Goal: Information Seeking & Learning: Find specific fact

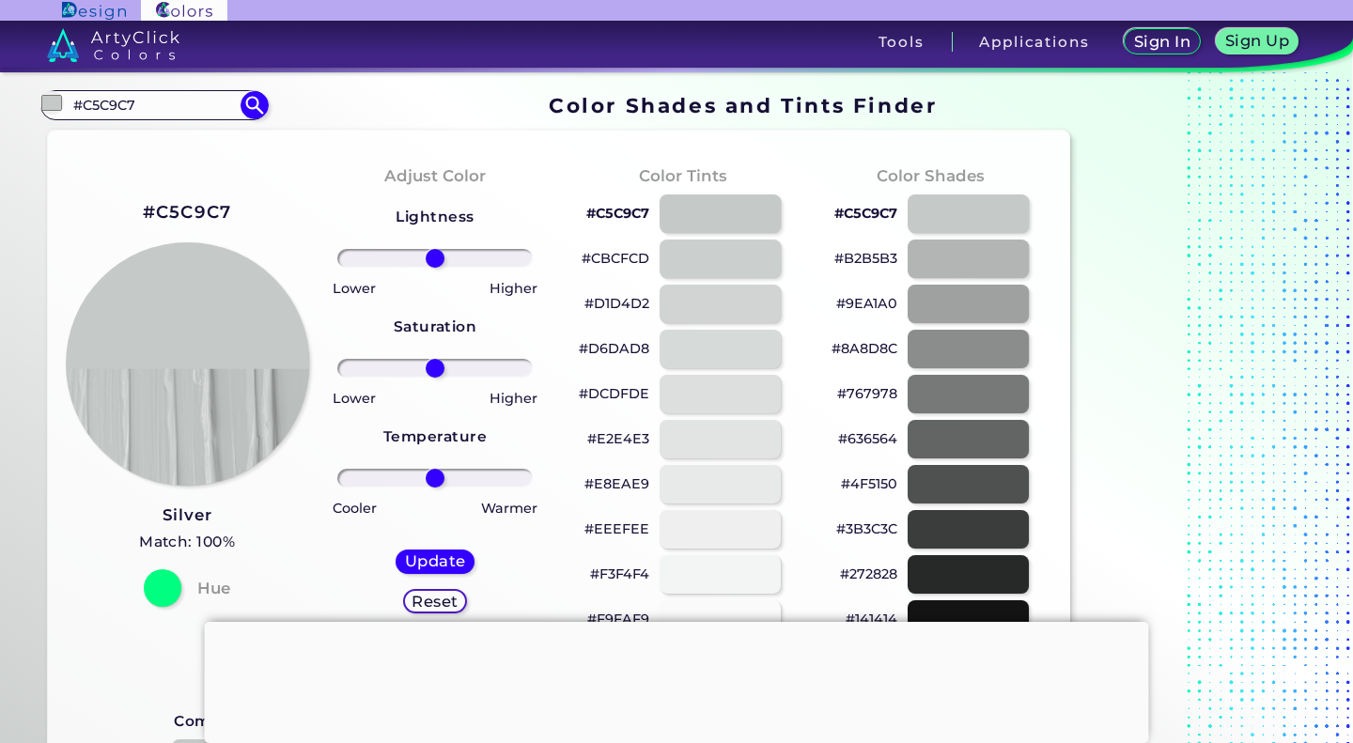
click at [167, 103] on input "#C5C9C7" at bounding box center [154, 104] width 175 height 25
drag, startPoint x: 167, startPoint y: 103, endPoint x: 0, endPoint y: 105, distance: 167.3
type input "blue"
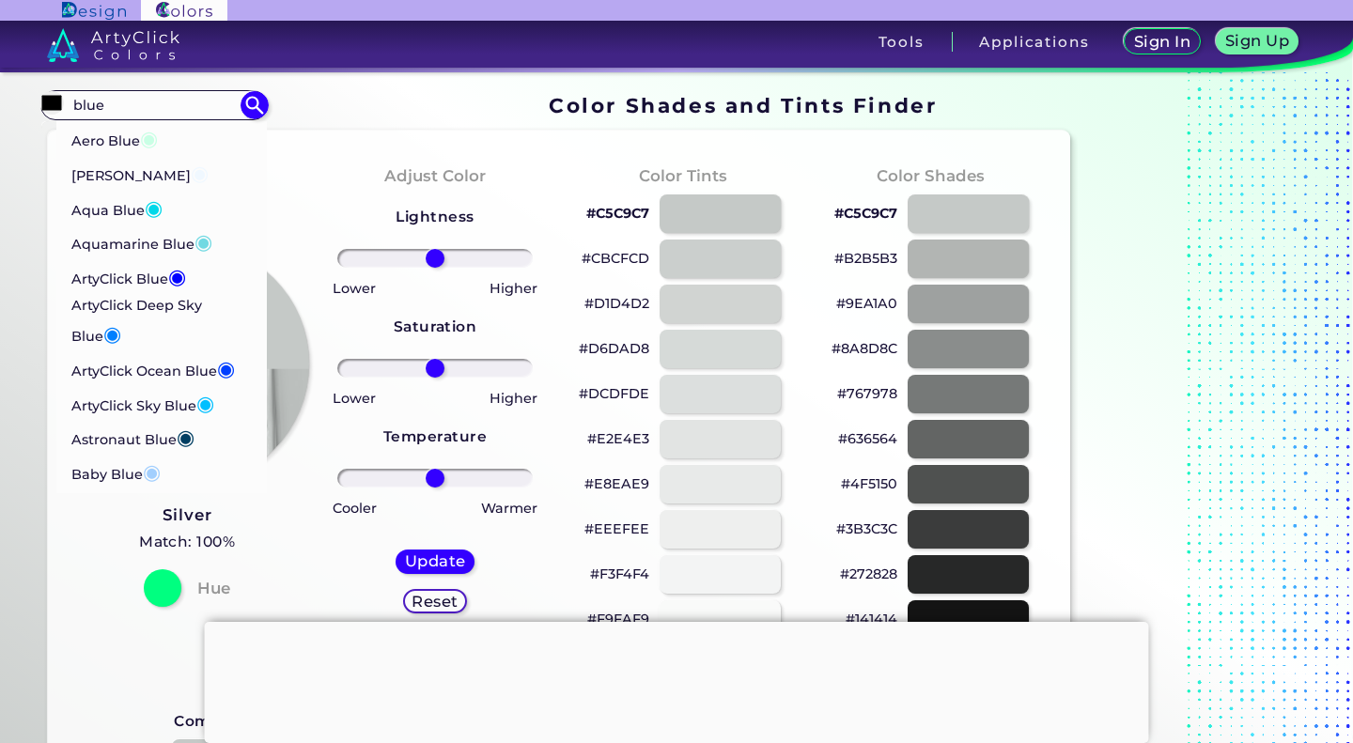
click at [140, 164] on p "[PERSON_NAME] Blue ◉" at bounding box center [139, 173] width 137 height 35
type input "#f0f8ff"
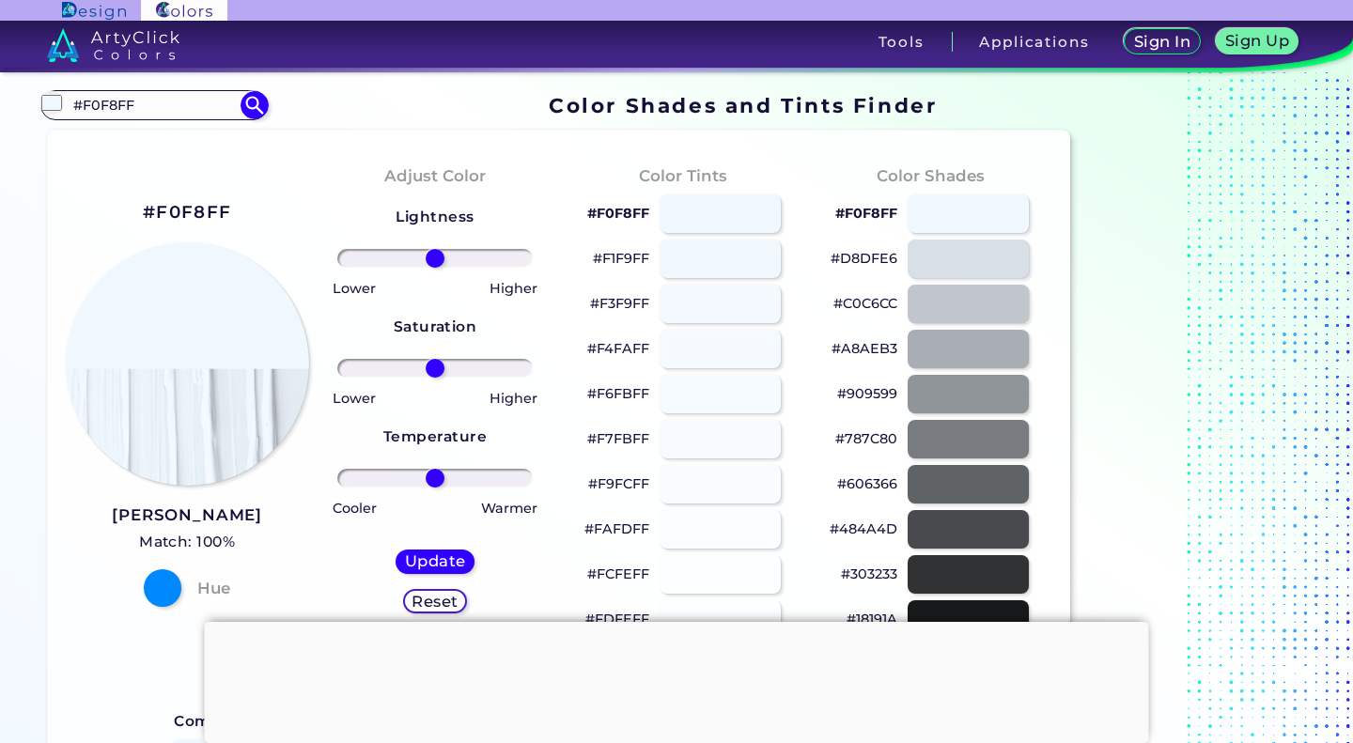
click at [108, 111] on input "#F0F8FF" at bounding box center [154, 104] width 175 height 25
drag, startPoint x: 184, startPoint y: 100, endPoint x: 25, endPoint y: 125, distance: 160.8
type input "blue"
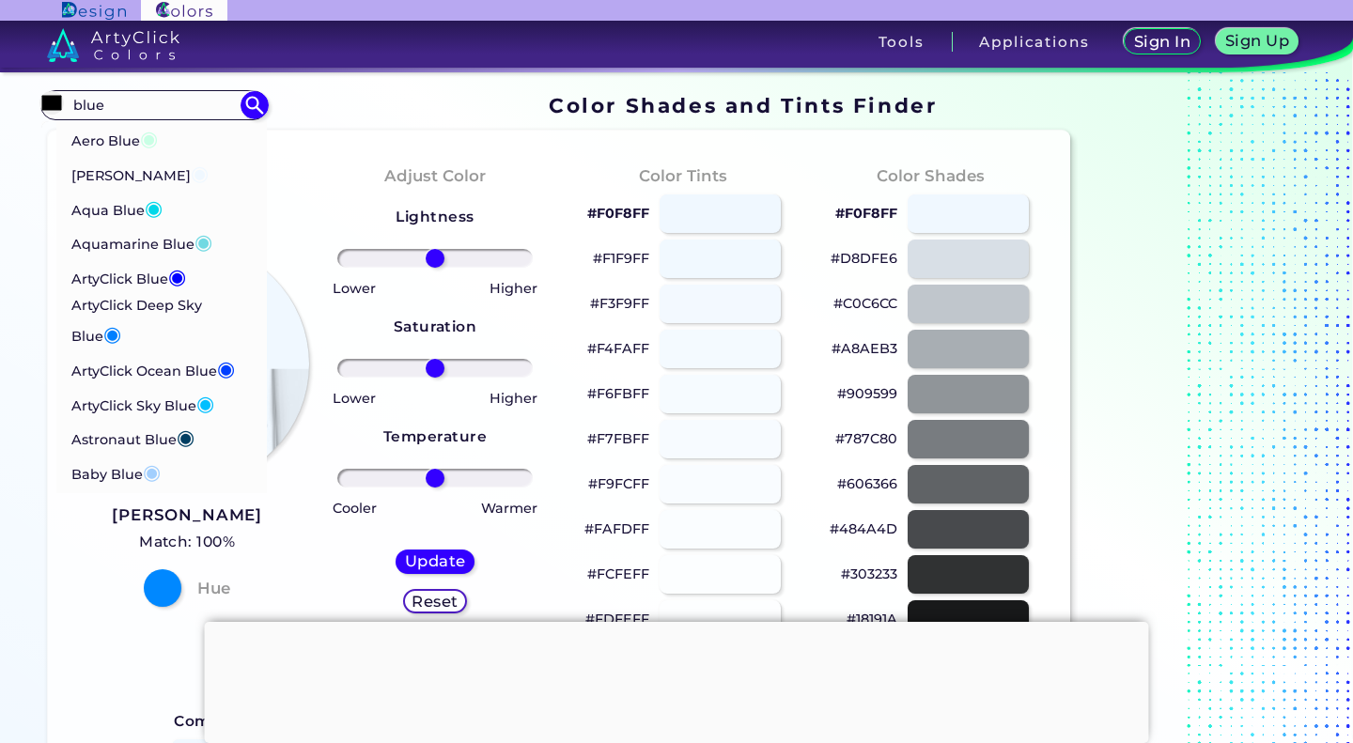
click at [256, 104] on img at bounding box center [255, 105] width 28 height 28
click at [242, 114] on img at bounding box center [255, 105] width 28 height 28
click at [133, 313] on p "ArtyClick Deep Sky Blue ◉" at bounding box center [161, 322] width 180 height 57
type input "#007fff"
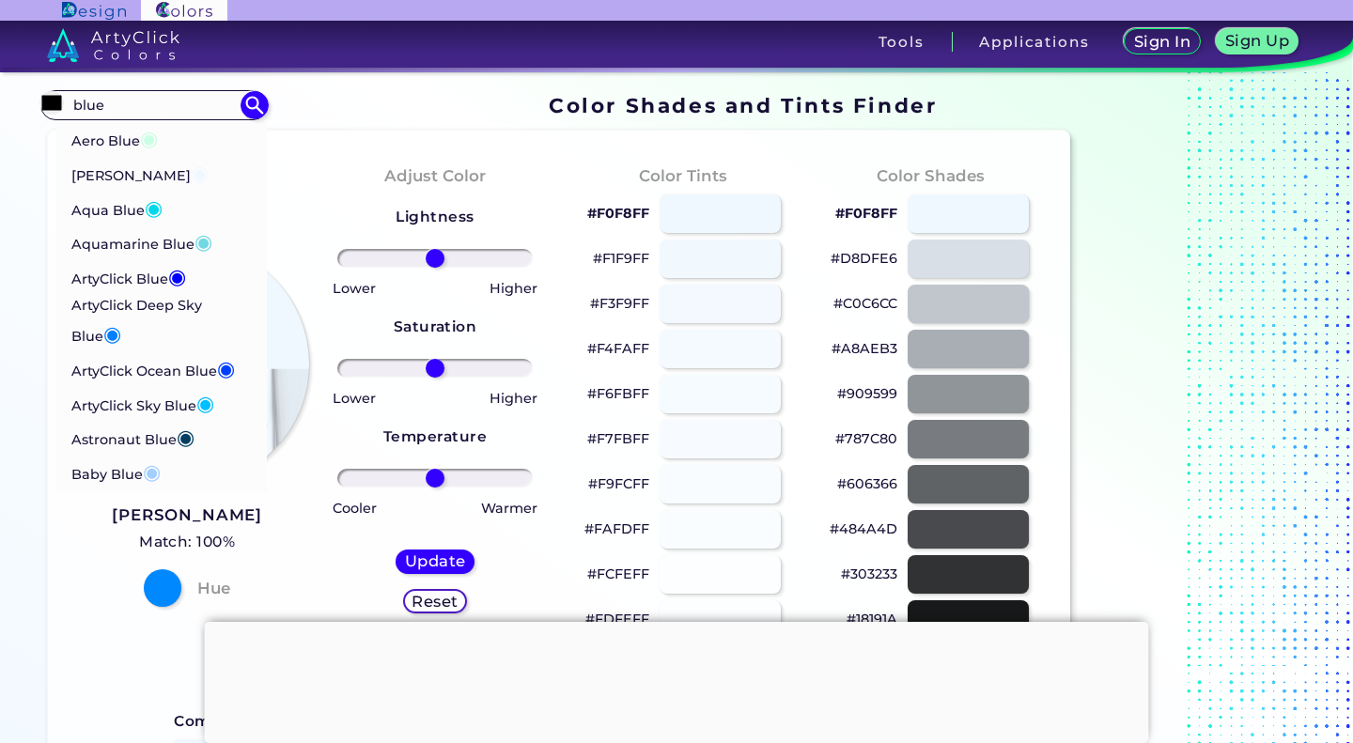
type input "#007FFF"
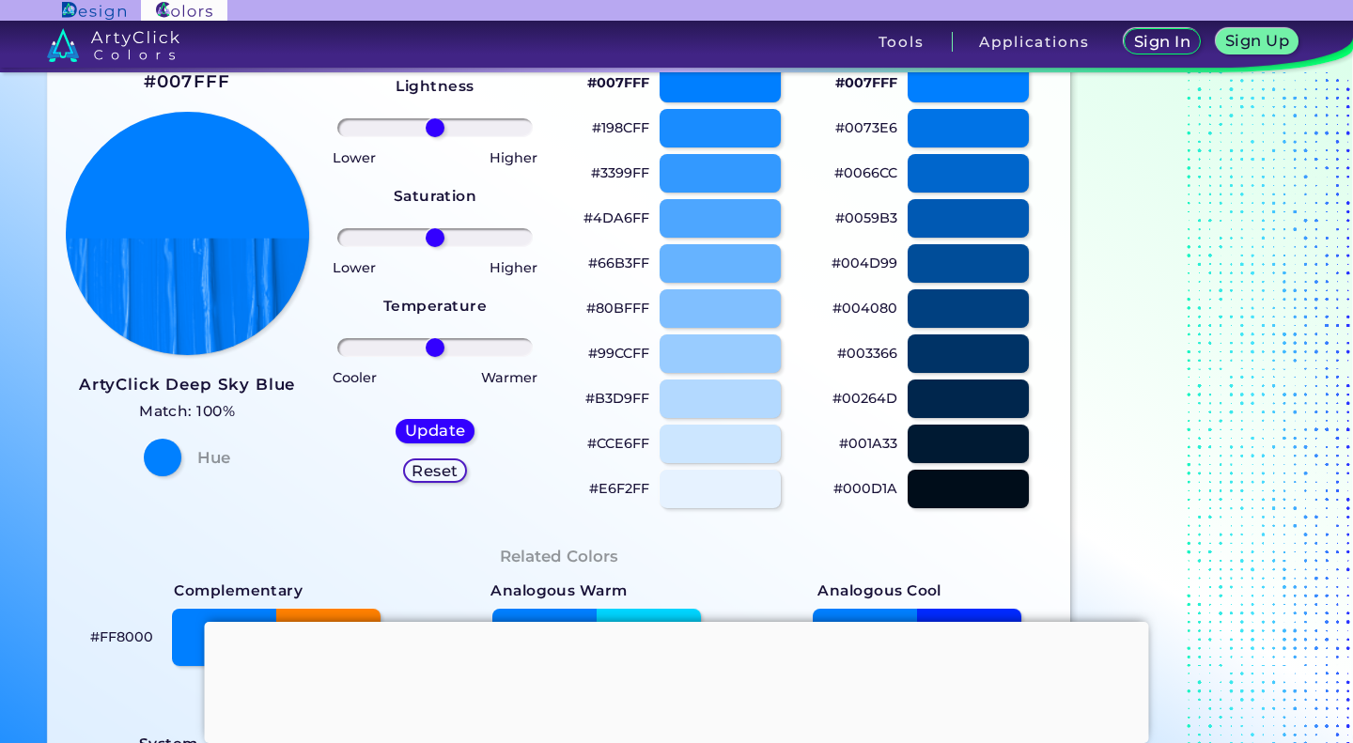
scroll to position [132, 0]
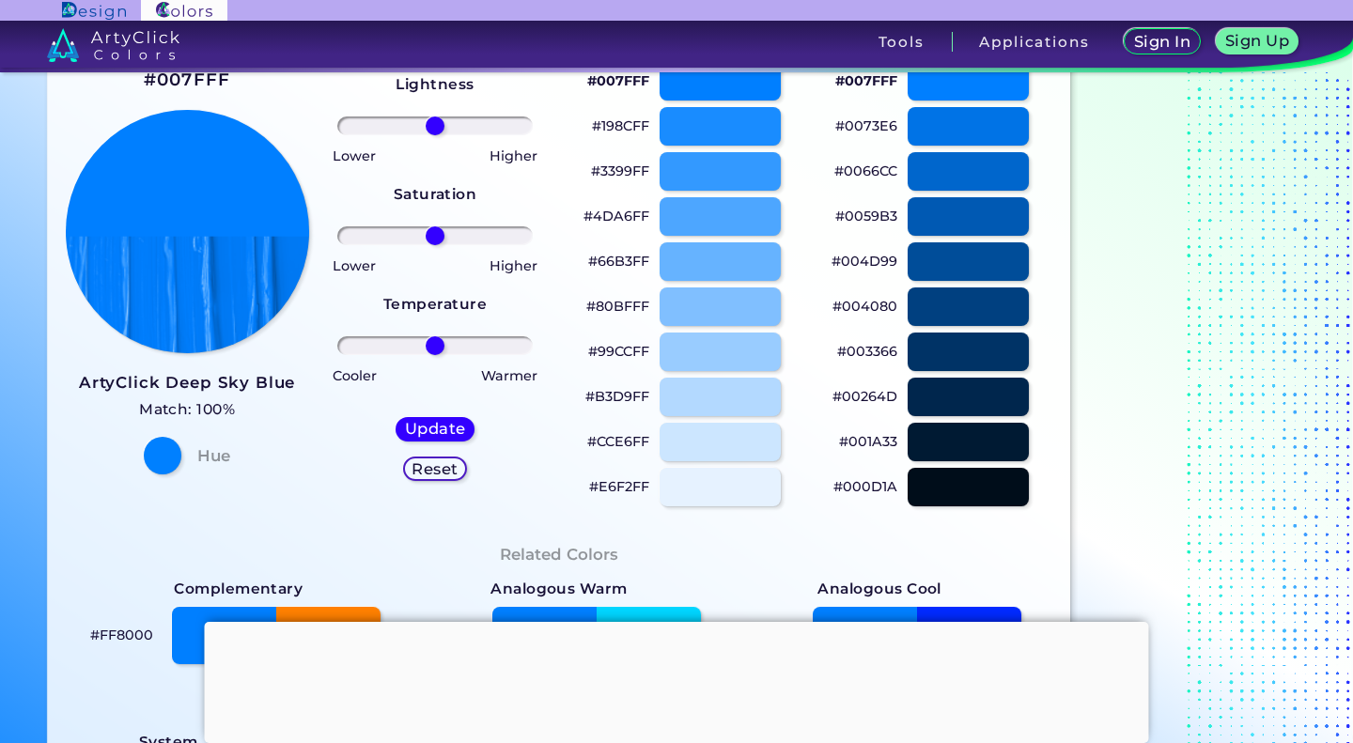
click at [738, 308] on div at bounding box center [720, 307] width 121 height 39
type input "#80bfff"
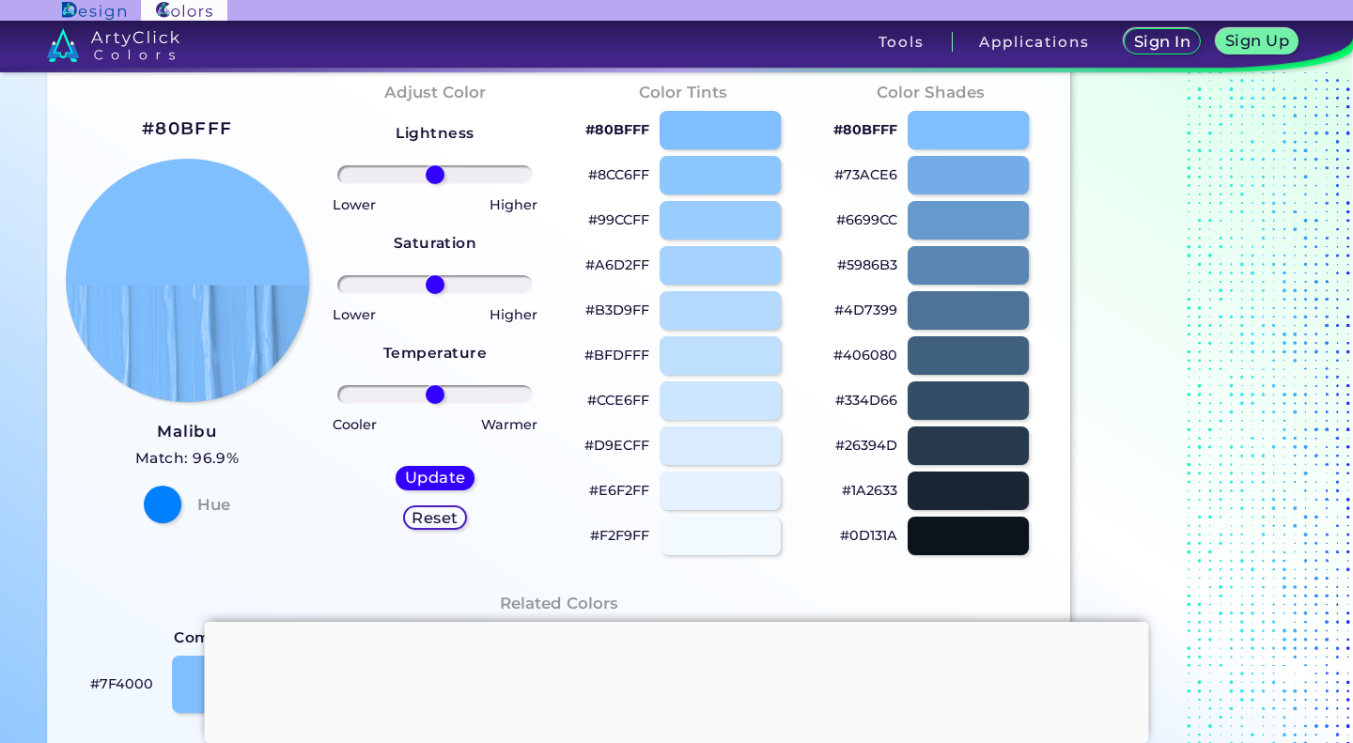
scroll to position [83, 0]
drag, startPoint x: 243, startPoint y: 136, endPoint x: 141, endPoint y: 129, distance: 102.7
click at [141, 129] on div "#80BFFF Malibu Match: 96.9% Hue" at bounding box center [187, 318] width 248 height 511
copy h2 "#80BFFF"
click at [459, 418] on div "Warmer" at bounding box center [489, 424] width 109 height 27
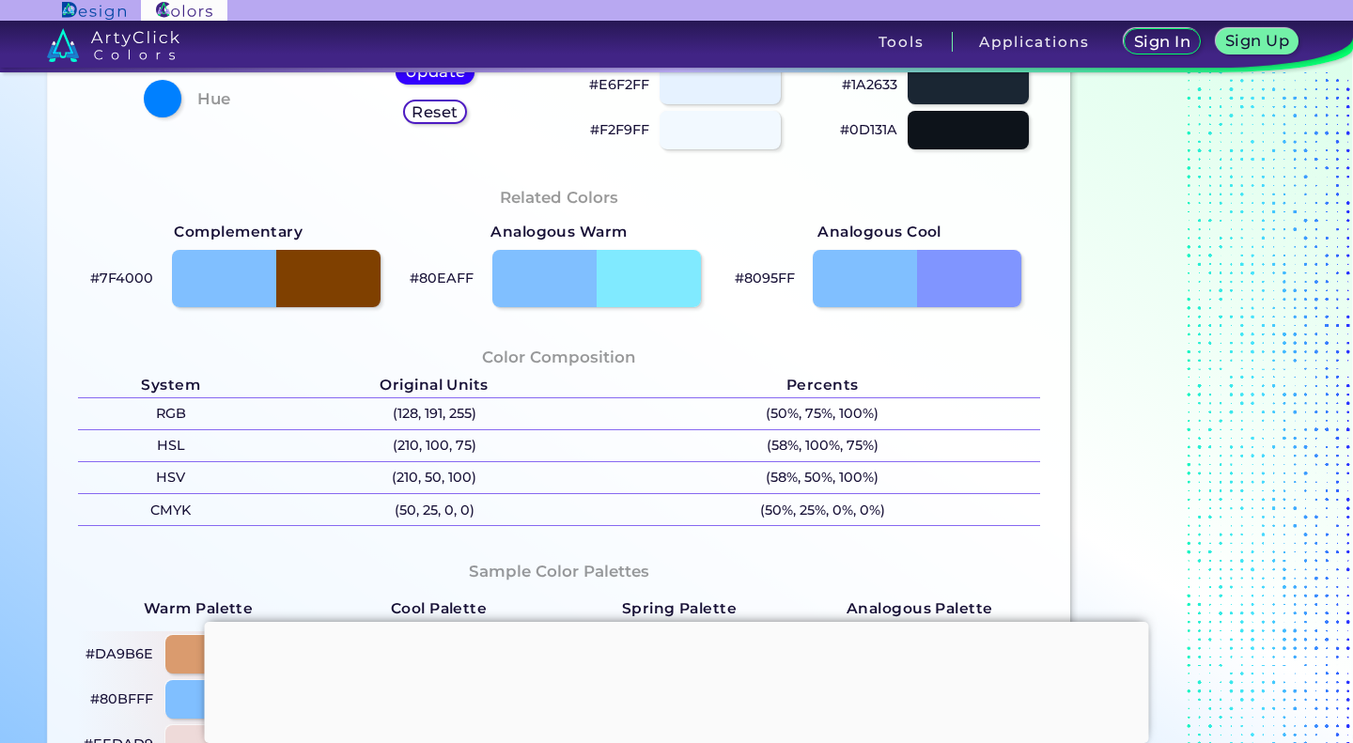
scroll to position [507, 0]
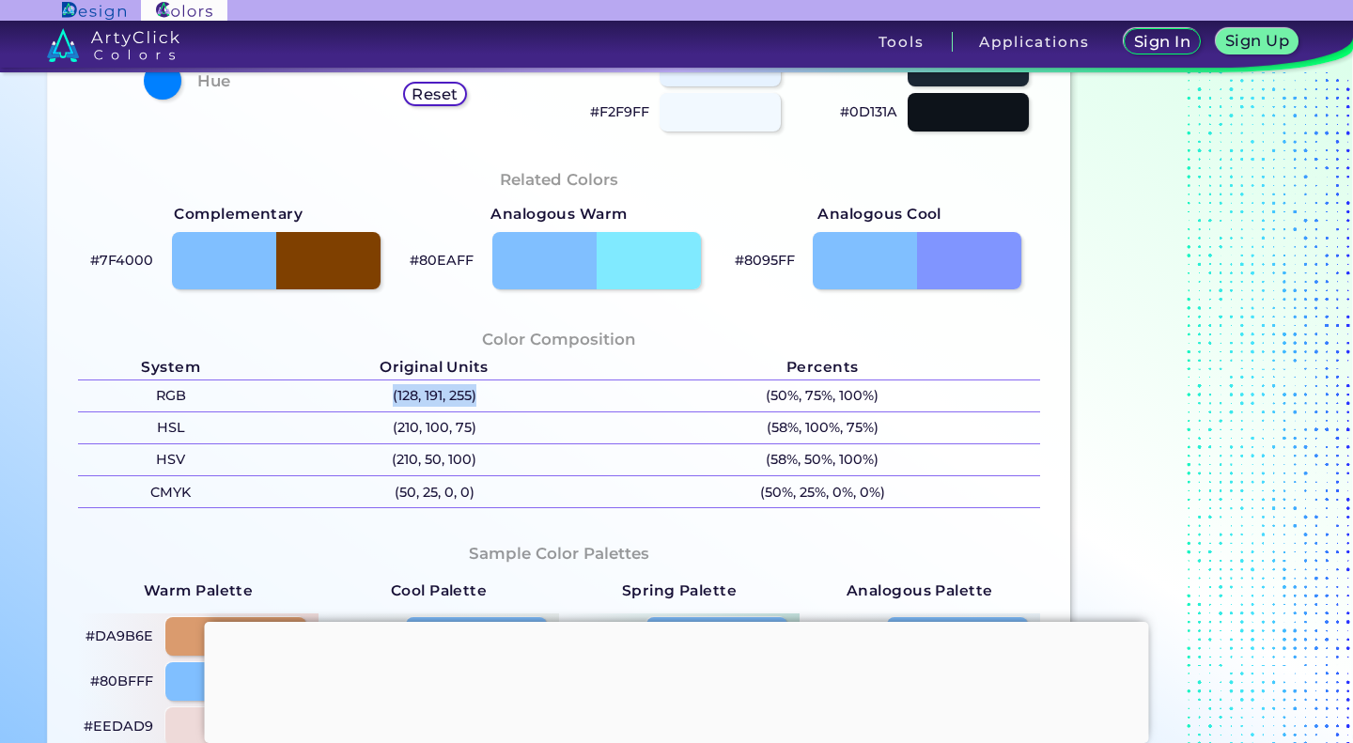
drag, startPoint x: 486, startPoint y: 397, endPoint x: 384, endPoint y: 397, distance: 101.5
click at [384, 397] on p "(128, 191, 255)" at bounding box center [434, 396] width 341 height 31
copy p "(128, 191, 255)"
drag, startPoint x: 384, startPoint y: 397, endPoint x: 513, endPoint y: 404, distance: 128.9
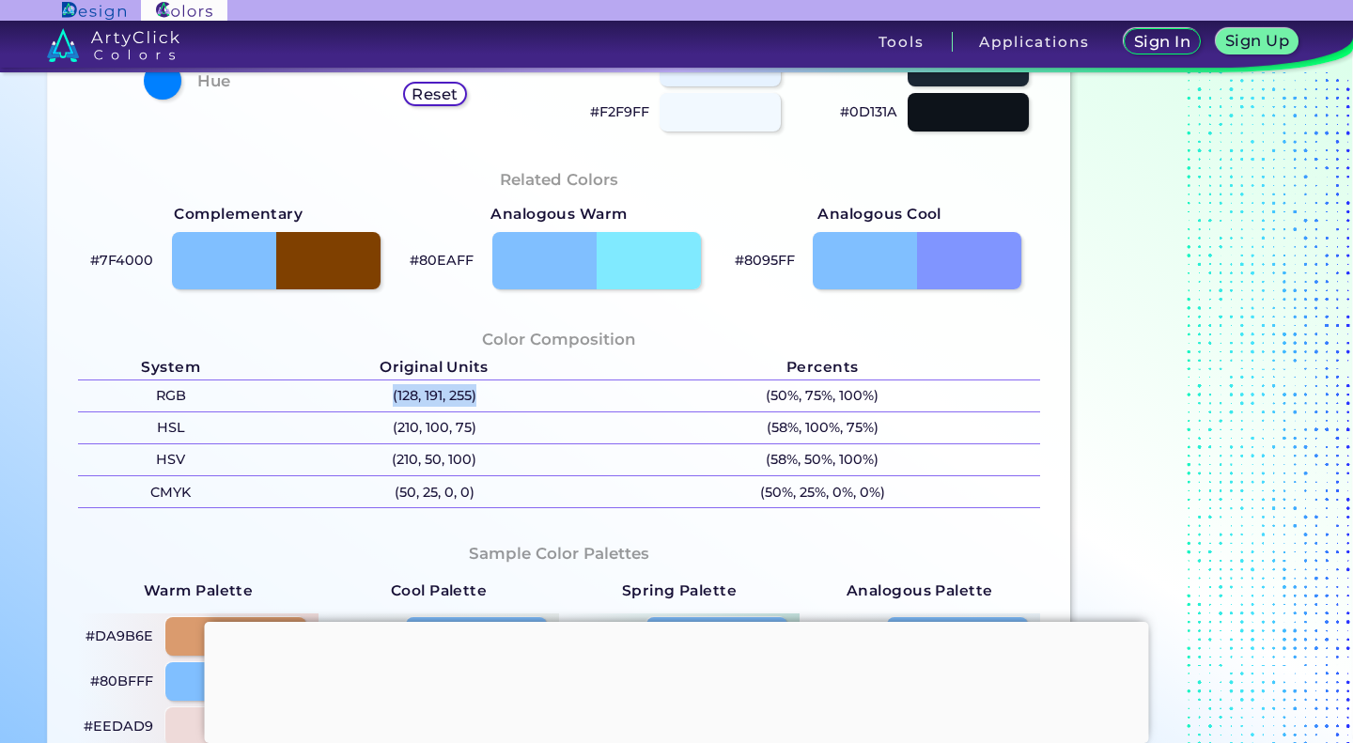
click at [513, 404] on p "(128, 191, 255)" at bounding box center [434, 396] width 341 height 31
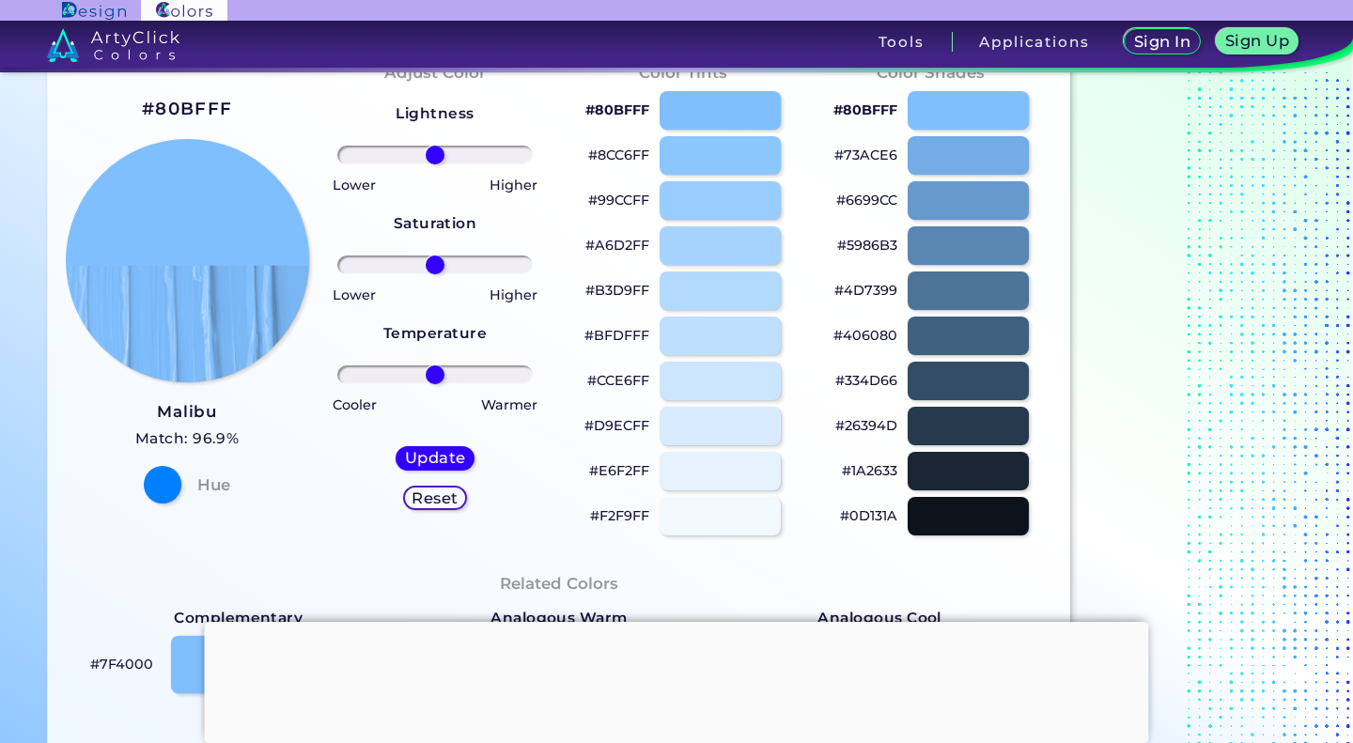
scroll to position [92, 0]
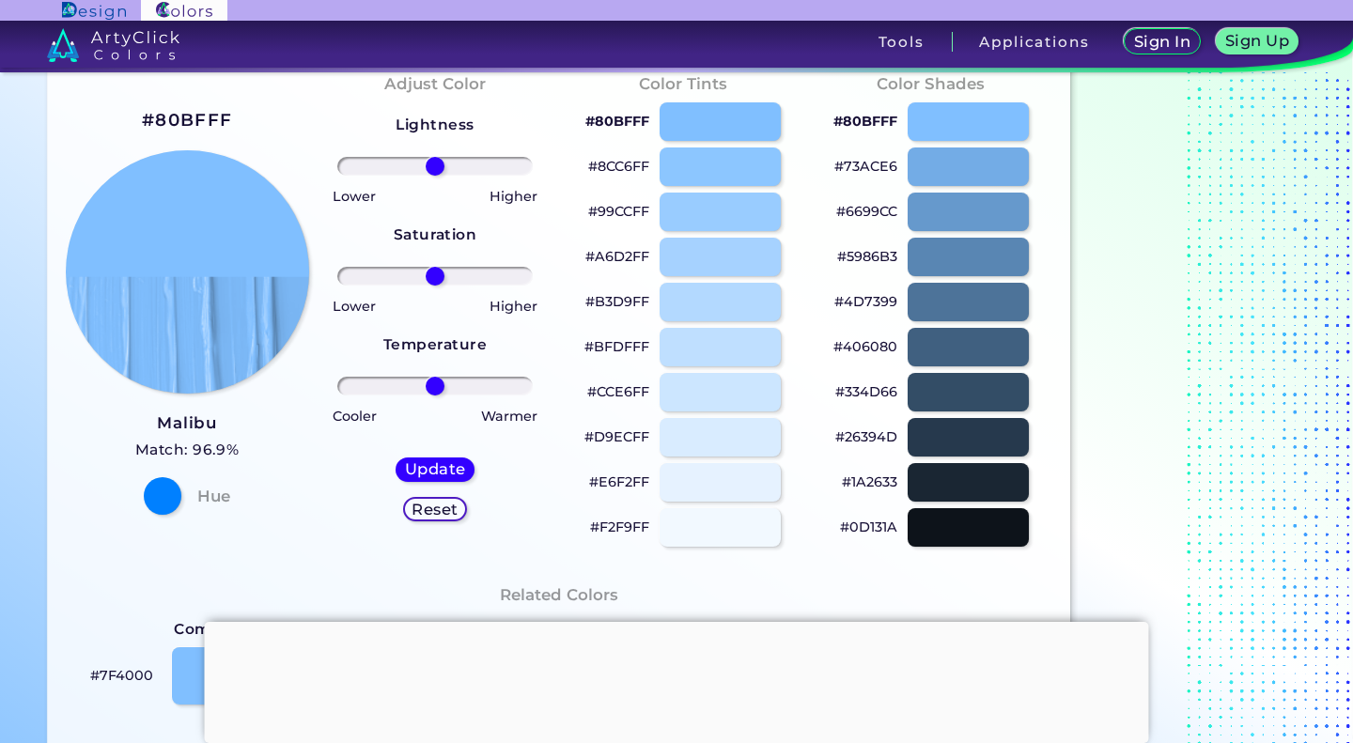
drag, startPoint x: 231, startPoint y: 114, endPoint x: 112, endPoint y: 120, distance: 119.5
click at [112, 120] on div "#80BFFF Malibu Match: 96.9% Hue" at bounding box center [187, 309] width 248 height 511
drag, startPoint x: 156, startPoint y: 132, endPoint x: 257, endPoint y: 117, distance: 102.5
click at [257, 117] on div "#80BFFF Malibu Match: 96.9% Hue" at bounding box center [187, 309] width 248 height 511
copy h2 "#80BFFF"
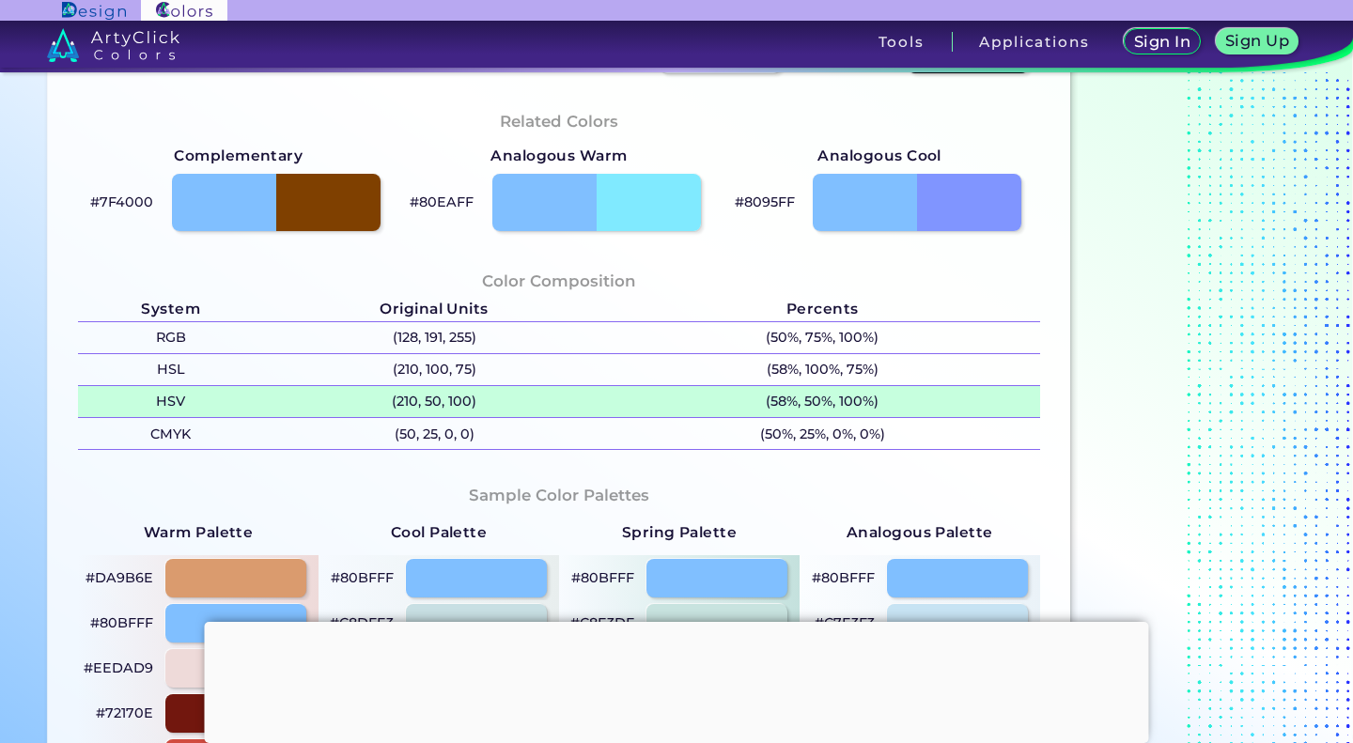
scroll to position [567, 0]
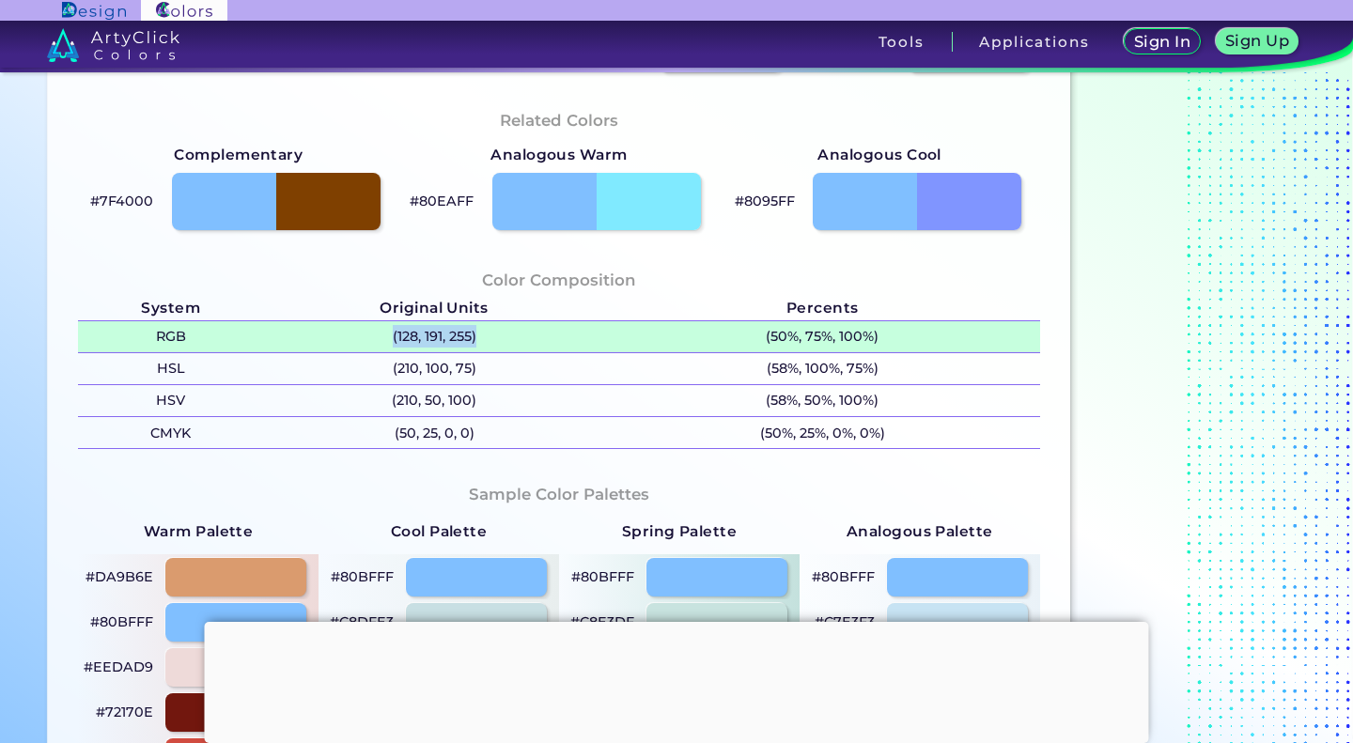
drag, startPoint x: 490, startPoint y: 339, endPoint x: 359, endPoint y: 352, distance: 131.3
click at [359, 352] on p "(128, 191, 255)" at bounding box center [434, 336] width 341 height 31
copy p "(128, 191, 255)"
drag, startPoint x: 359, startPoint y: 352, endPoint x: 479, endPoint y: 346, distance: 120.5
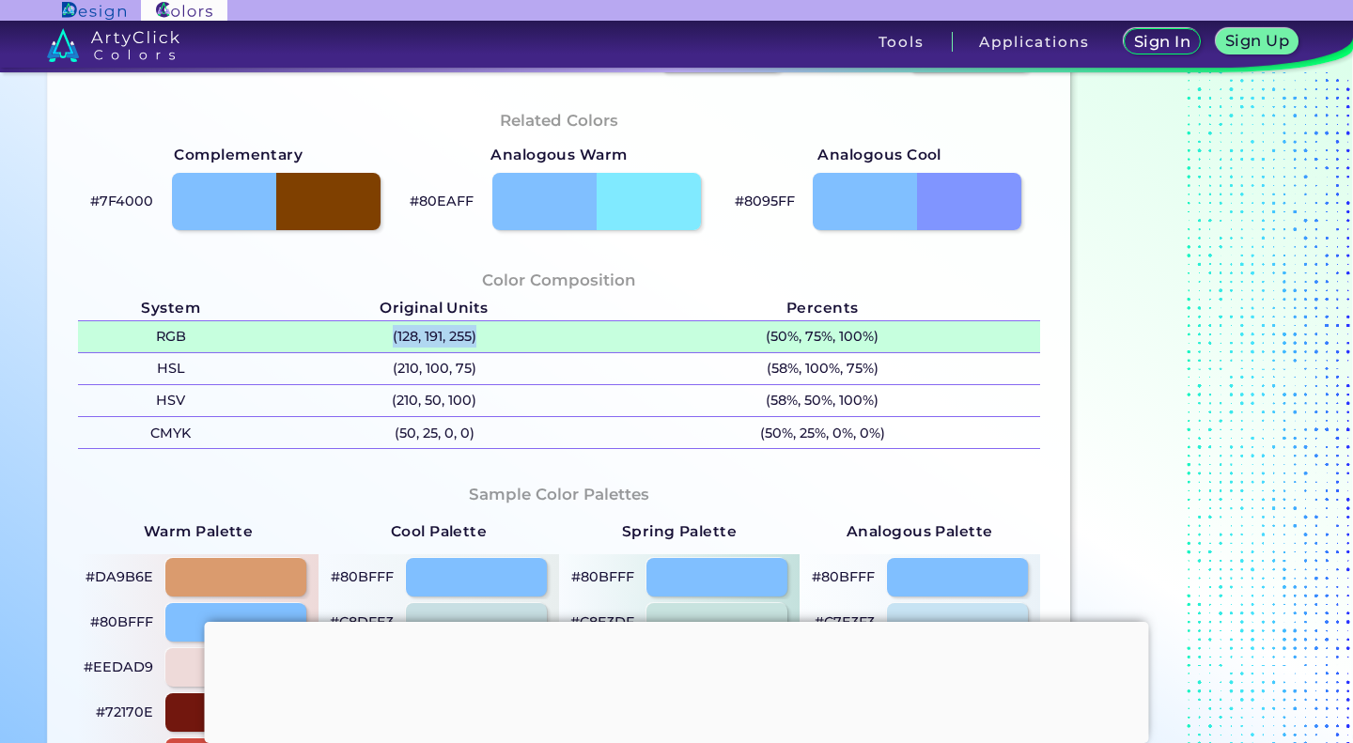
click at [479, 346] on p "(128, 191, 255)" at bounding box center [434, 336] width 341 height 31
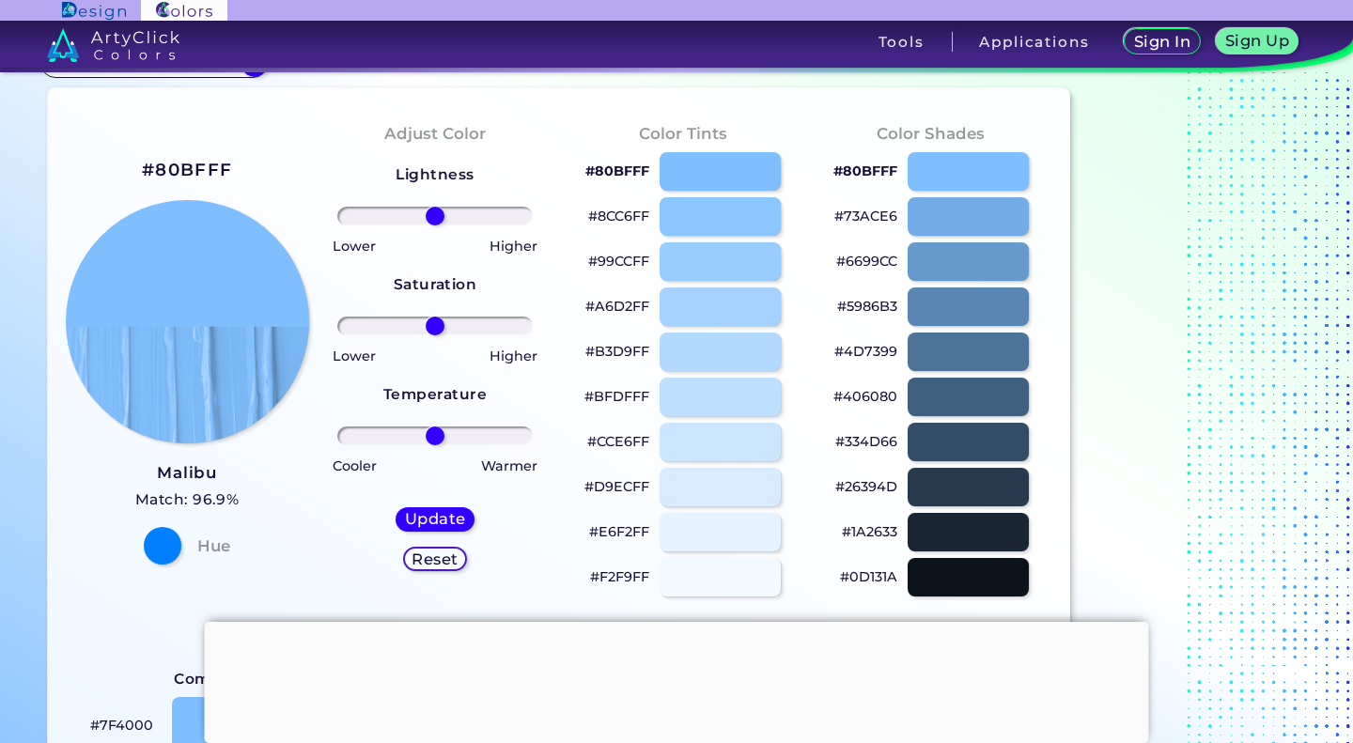
scroll to position [0, 0]
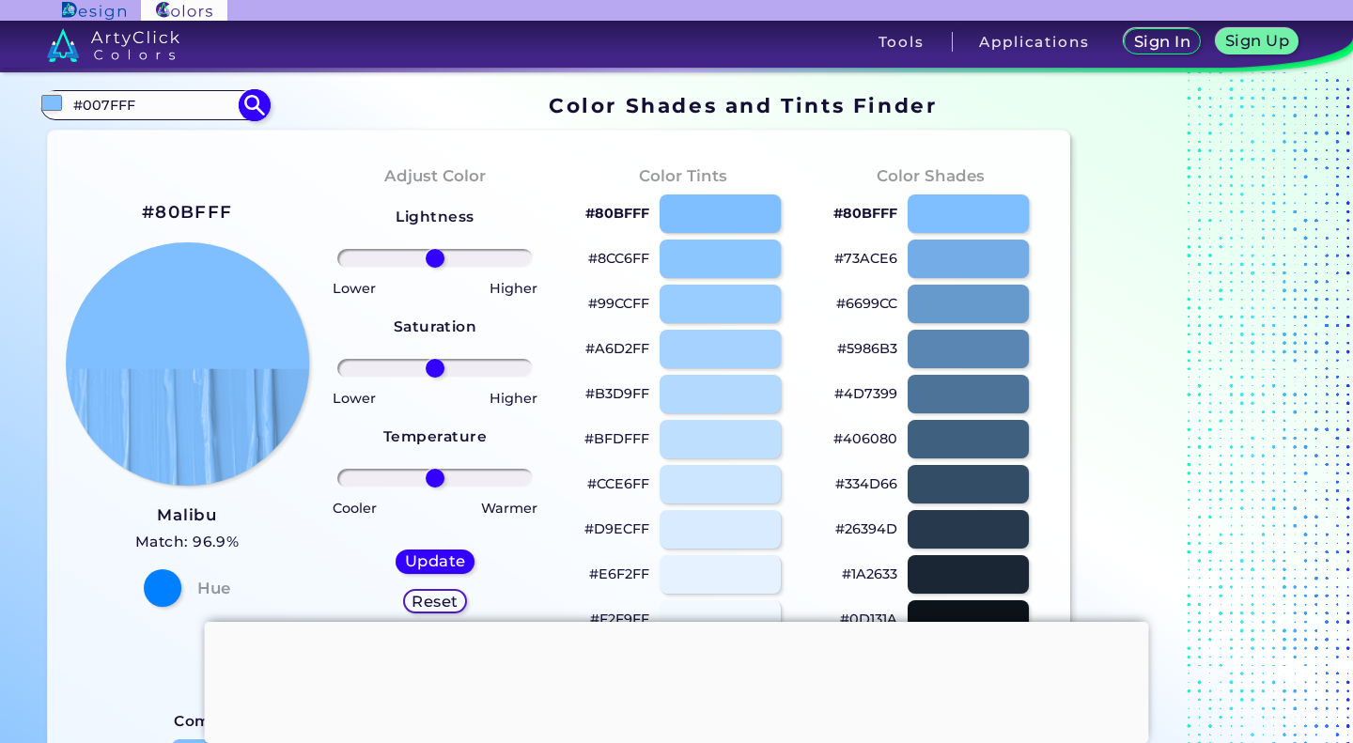
drag, startPoint x: 167, startPoint y: 107, endPoint x: 70, endPoint y: 111, distance: 96.9
click at [70, 111] on input "#007FFF" at bounding box center [154, 104] width 175 height 25
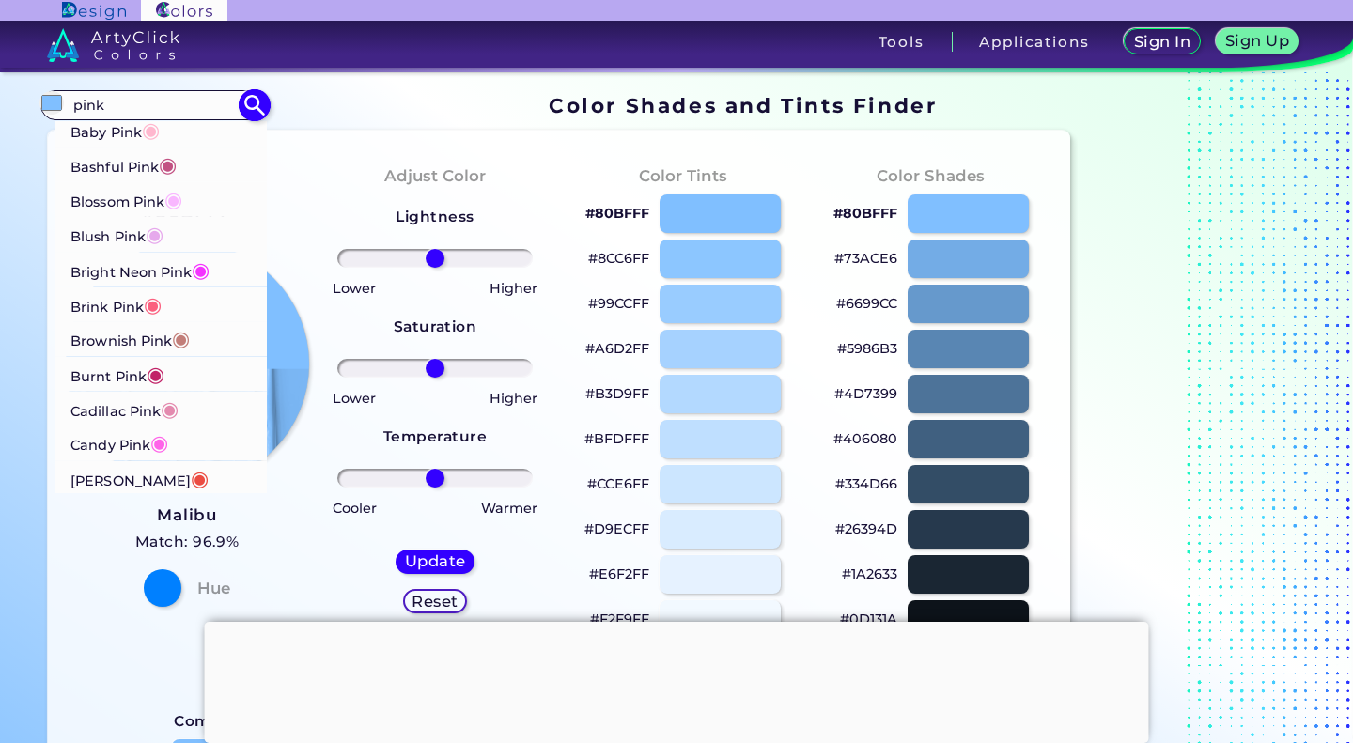
type input "pink"
click at [133, 124] on p "Baby Pink ◉" at bounding box center [114, 130] width 89 height 35
type input "#ffb7ce"
type input "#FFB7CE"
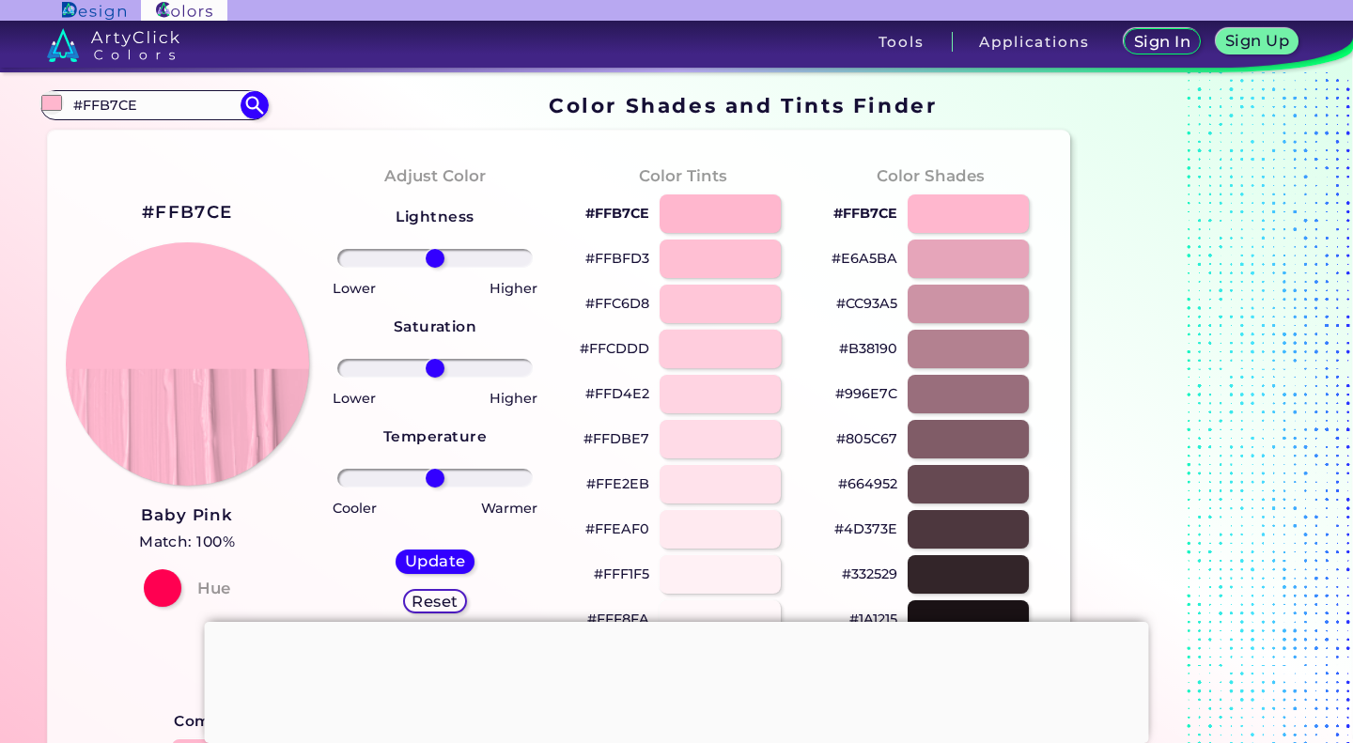
click at [706, 350] on div at bounding box center [721, 349] width 122 height 39
type input "#ffcddd"
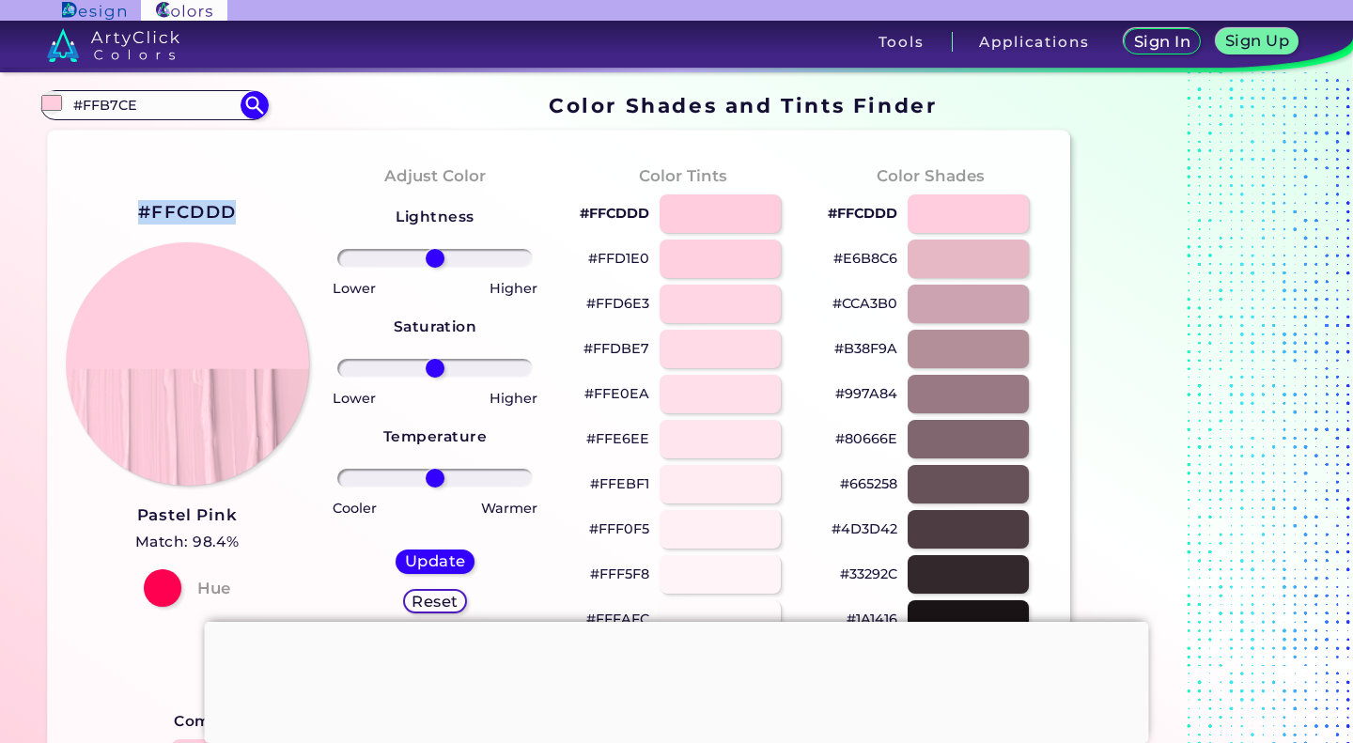
drag, startPoint x: 247, startPoint y: 212, endPoint x: 117, endPoint y: 220, distance: 130.8
click at [117, 220] on div "#FFCDDD Pastel Pink Match: 98.4% Hue" at bounding box center [187, 401] width 248 height 511
copy h2 "#FFCDDD"
